Goal: Task Accomplishment & Management: Manage account settings

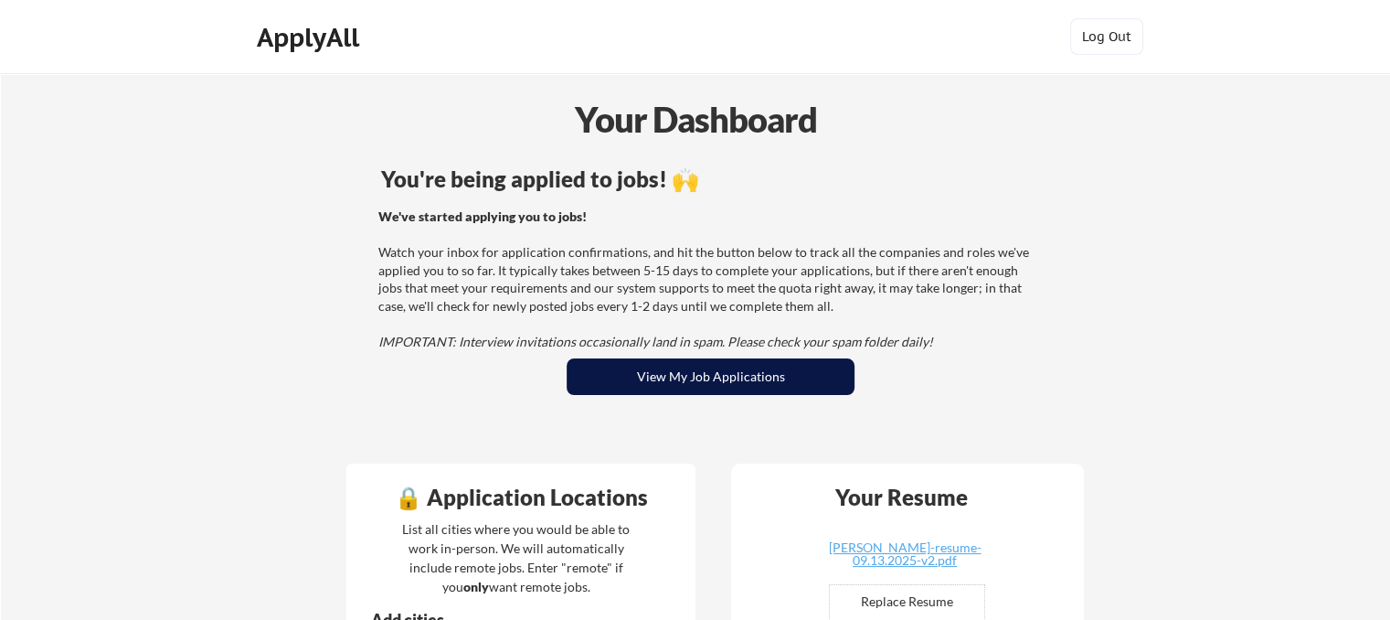
click at [790, 382] on button "View My Job Applications" at bounding box center [711, 376] width 288 height 37
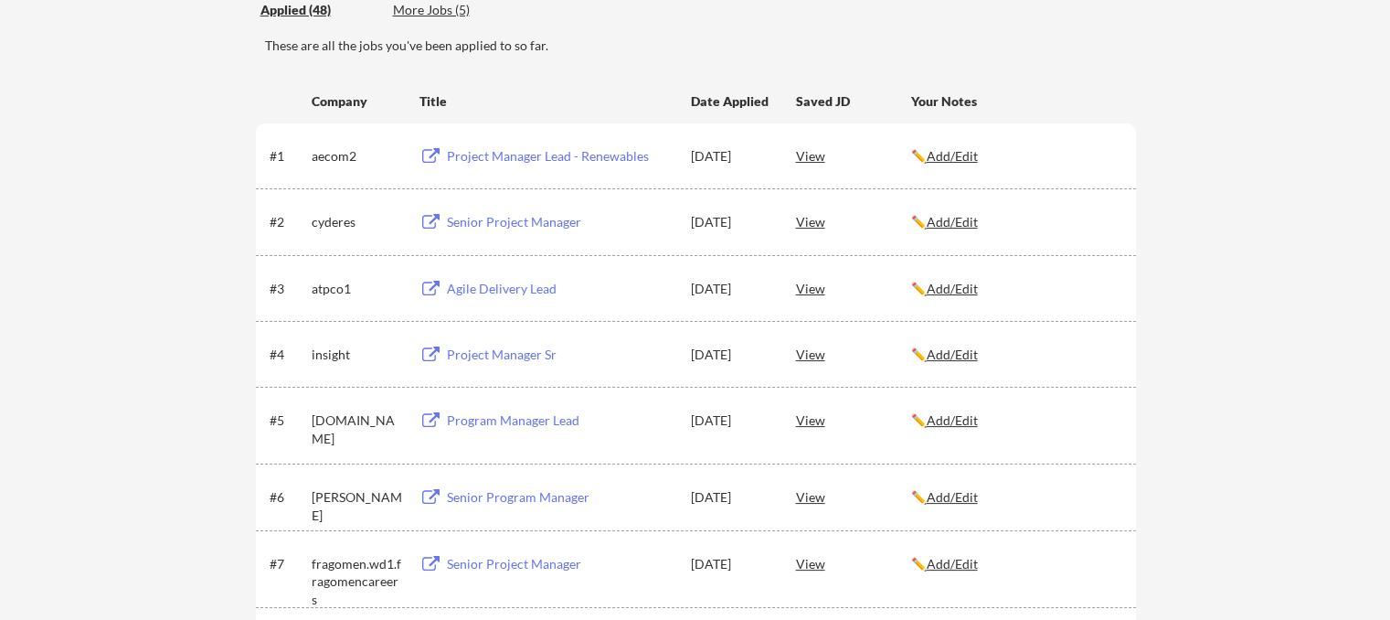
scroll to position [183, 0]
